Goal: Task Accomplishment & Management: Use online tool/utility

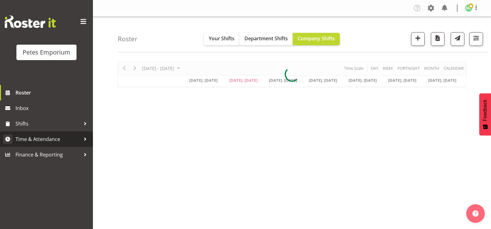
click at [66, 142] on span "Time & Attendance" at bounding box center [47, 138] width 65 height 9
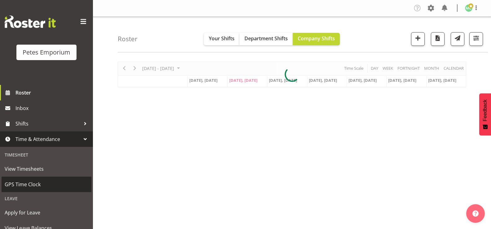
click at [45, 183] on span "GPS Time Clock" at bounding box center [47, 184] width 84 height 9
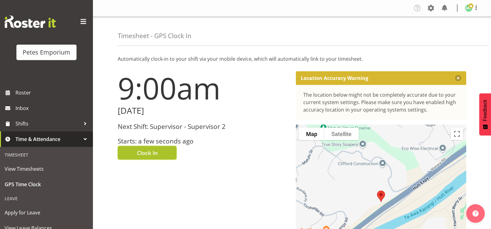
click at [162, 159] on button "Clock In" at bounding box center [147, 153] width 59 height 14
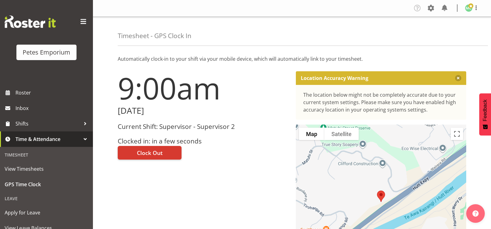
click at [471, 11] on img at bounding box center [468, 7] width 7 height 7
click at [462, 34] on link "Log Out" at bounding box center [449, 32] width 59 height 11
